Goal: Task Accomplishment & Management: Manage account settings

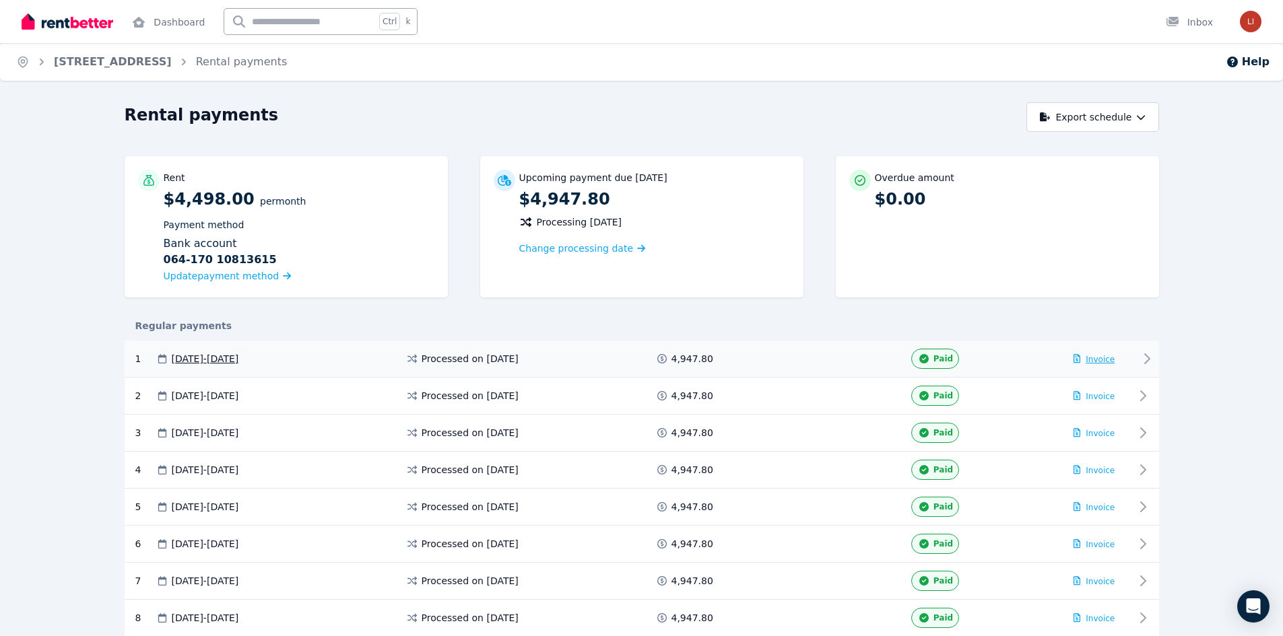
click at [1102, 359] on span "Invoice" at bounding box center [1100, 359] width 29 height 9
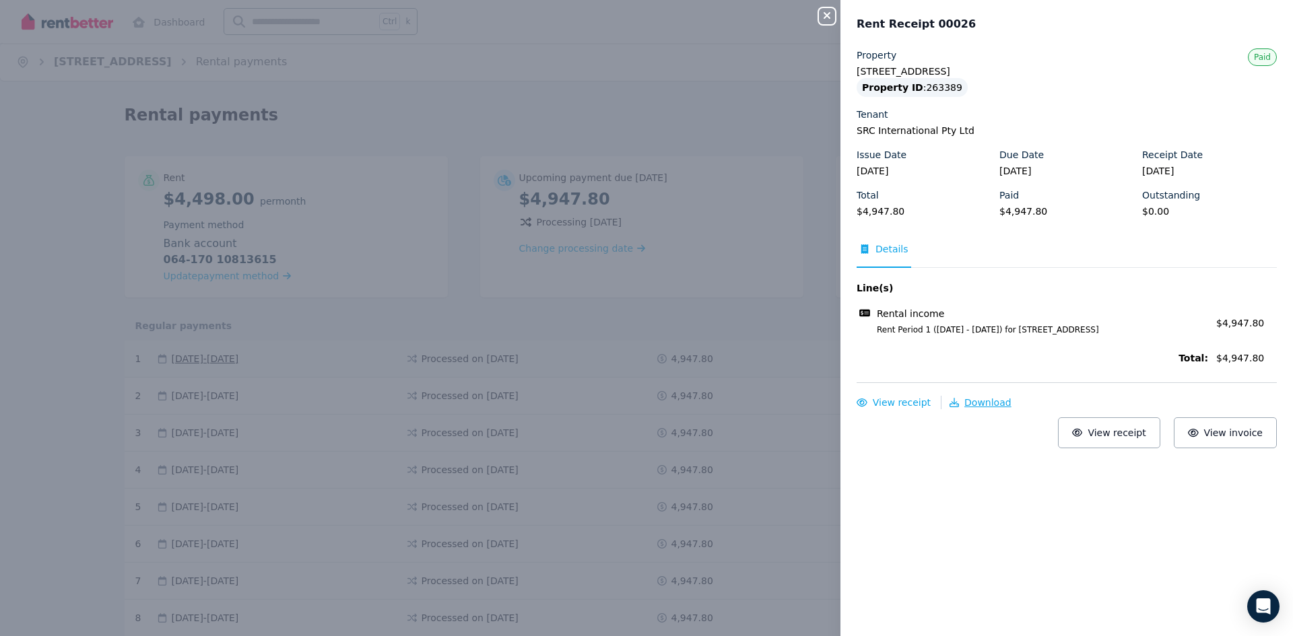
click at [997, 402] on span "Download" at bounding box center [987, 402] width 47 height 11
click at [729, 44] on div "Close panel Rent Receipt 00026 Property [STREET_ADDRESS][PERSON_NAME] Property …" at bounding box center [646, 318] width 1293 height 636
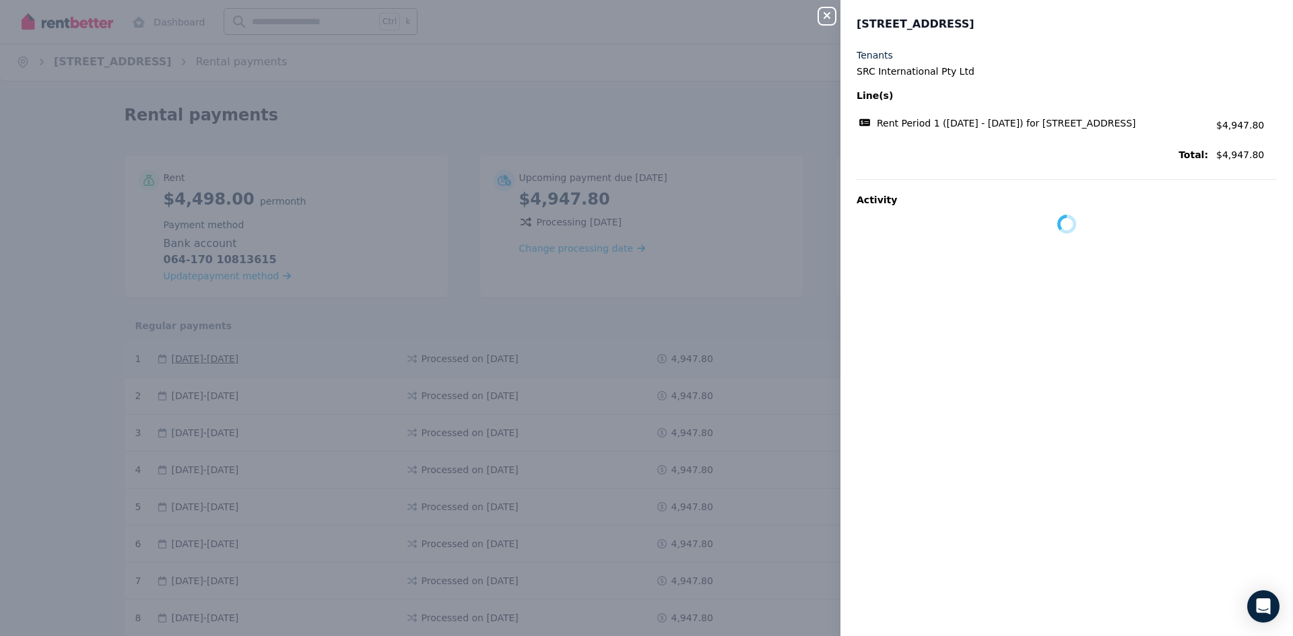
click at [726, 43] on div "Close panel unit [STREET_ADDRESS], [PERSON_NAME] Tenants SRC International Pty …" at bounding box center [646, 318] width 1293 height 636
